Goal: Task Accomplishment & Management: Complete application form

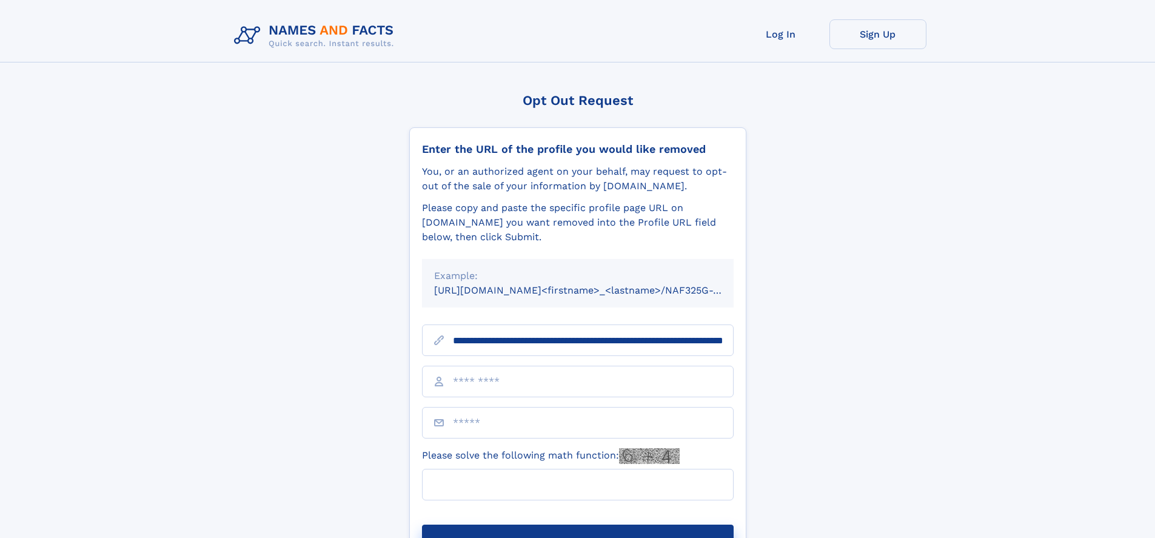
scroll to position [0, 122]
type input "**********"
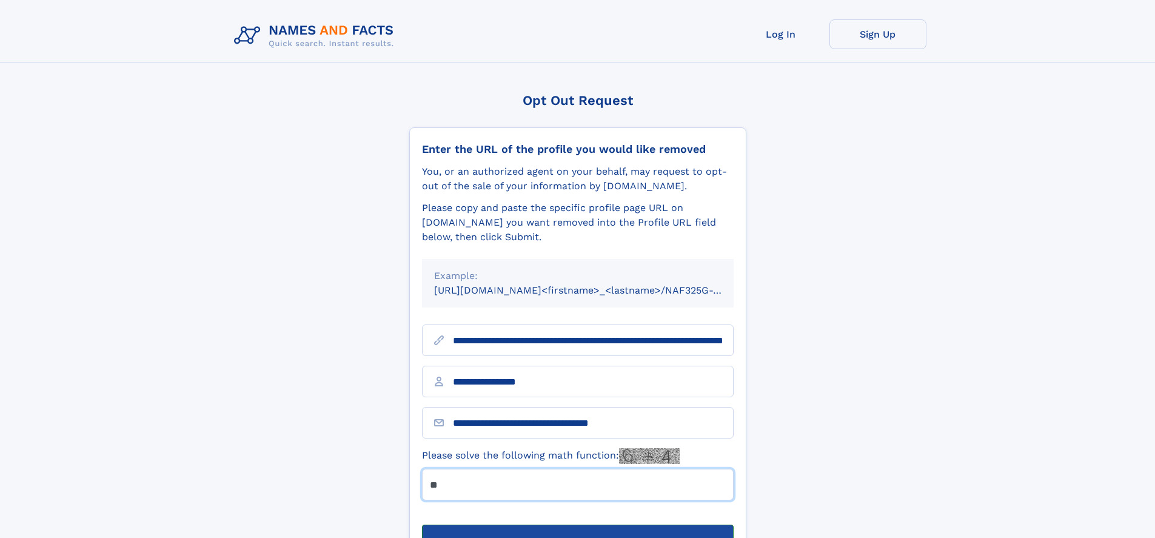
type input "**"
click at [577, 524] on button "Submit Opt Out Request" at bounding box center [578, 543] width 312 height 39
